Goal: Check status

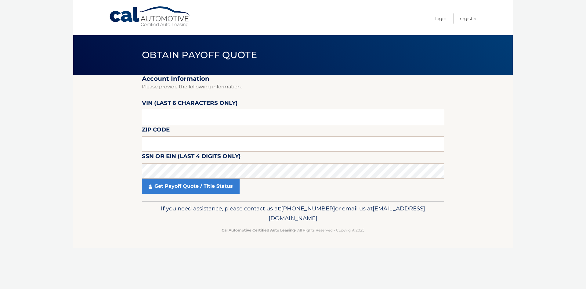
click at [166, 119] on input "text" at bounding box center [293, 117] width 302 height 15
type input "196559"
type input "13032"
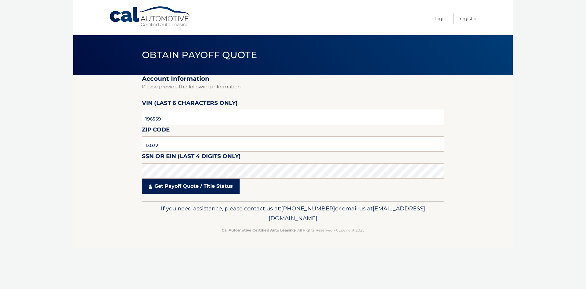
click at [165, 187] on link "Get Payoff Quote / Title Status" at bounding box center [191, 185] width 98 height 15
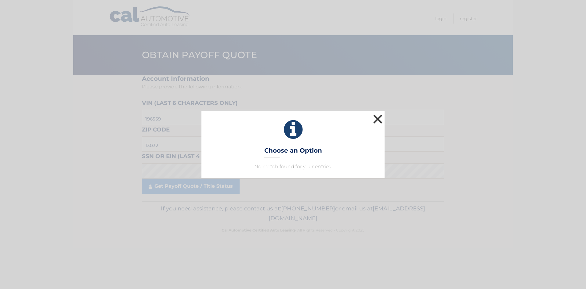
click at [378, 117] on button "×" at bounding box center [378, 119] width 12 height 12
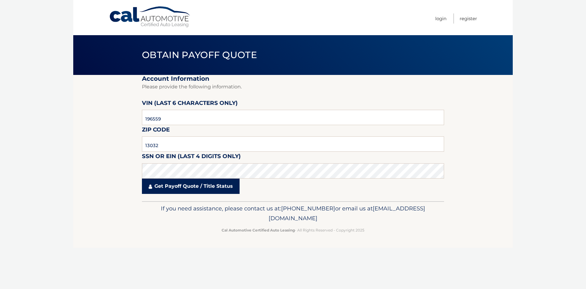
click at [184, 187] on link "Get Payoff Quote / Title Status" at bounding box center [191, 185] width 98 height 15
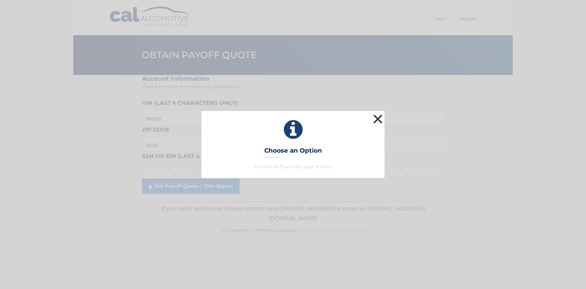
click at [379, 116] on button "×" at bounding box center [378, 119] width 12 height 12
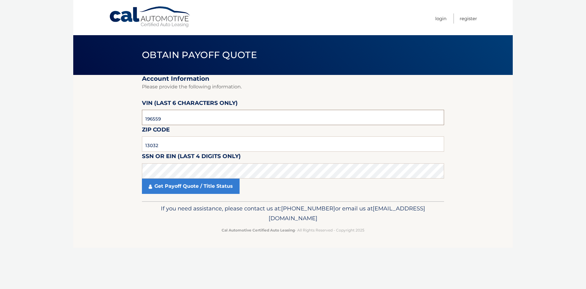
click at [169, 118] on input "196559" at bounding box center [293, 117] width 302 height 15
click at [165, 144] on input "13032" at bounding box center [293, 143] width 302 height 15
click at [187, 186] on link "Get Payoff Quote / Title Status" at bounding box center [191, 185] width 98 height 15
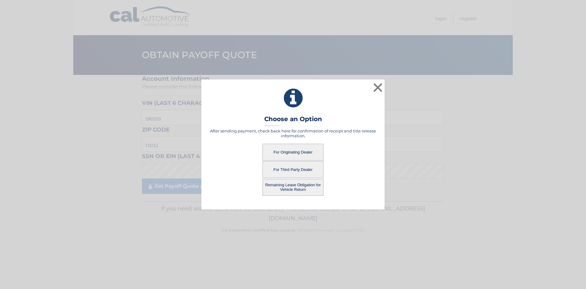
click at [286, 166] on button "For Third Party Dealer" at bounding box center [293, 169] width 61 height 17
click at [286, 167] on button "For Third Party Dealer" at bounding box center [293, 169] width 61 height 17
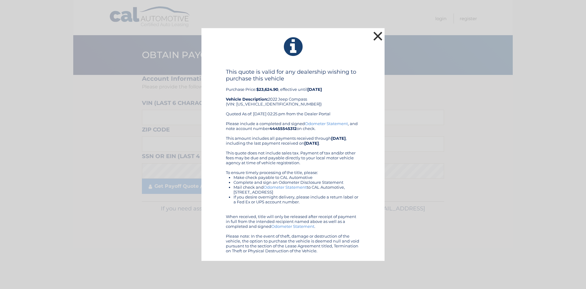
click at [375, 35] on button "×" at bounding box center [378, 36] width 12 height 12
